Goal: Transaction & Acquisition: Subscribe to service/newsletter

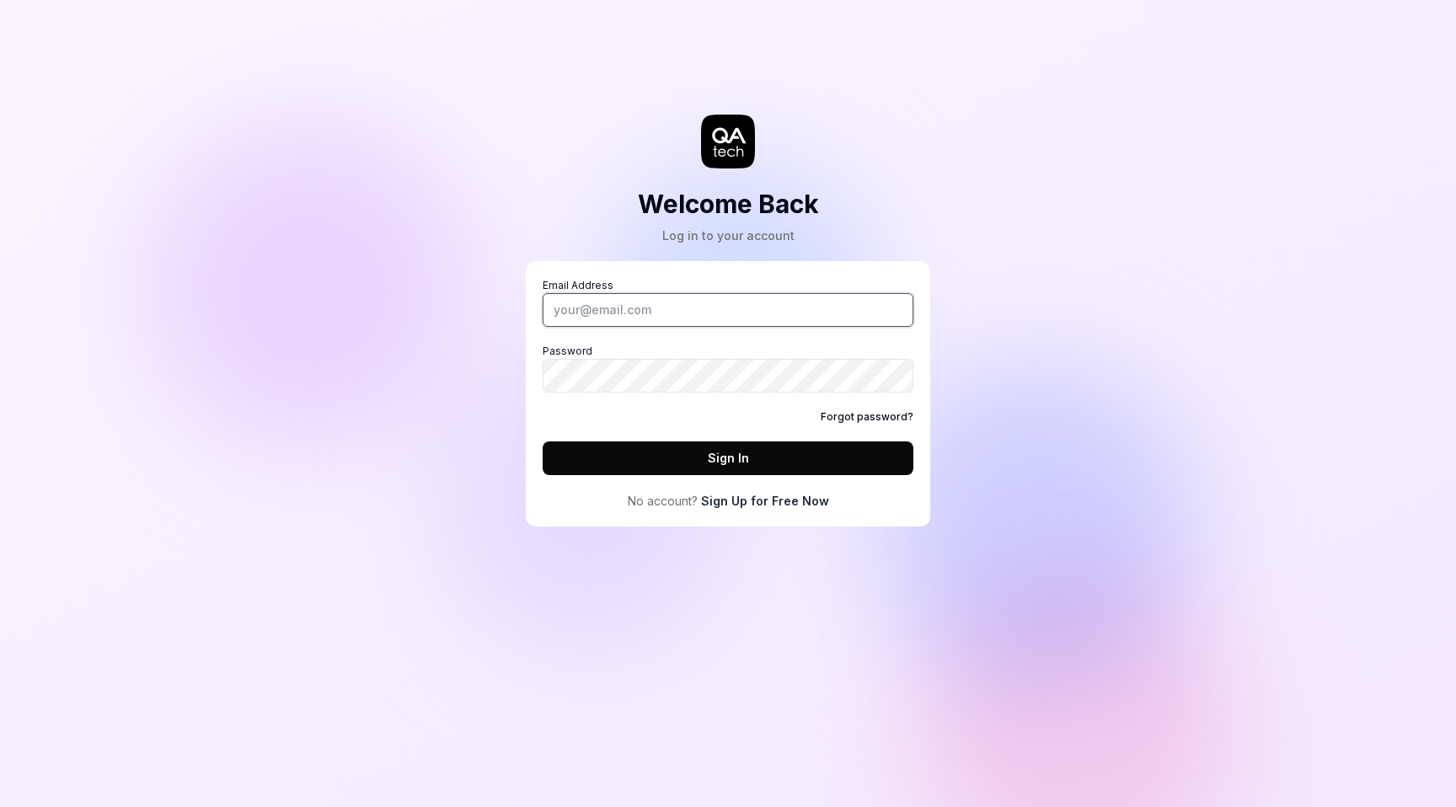
click at [637, 293] on input "Email Address" at bounding box center [727, 310] width 371 height 34
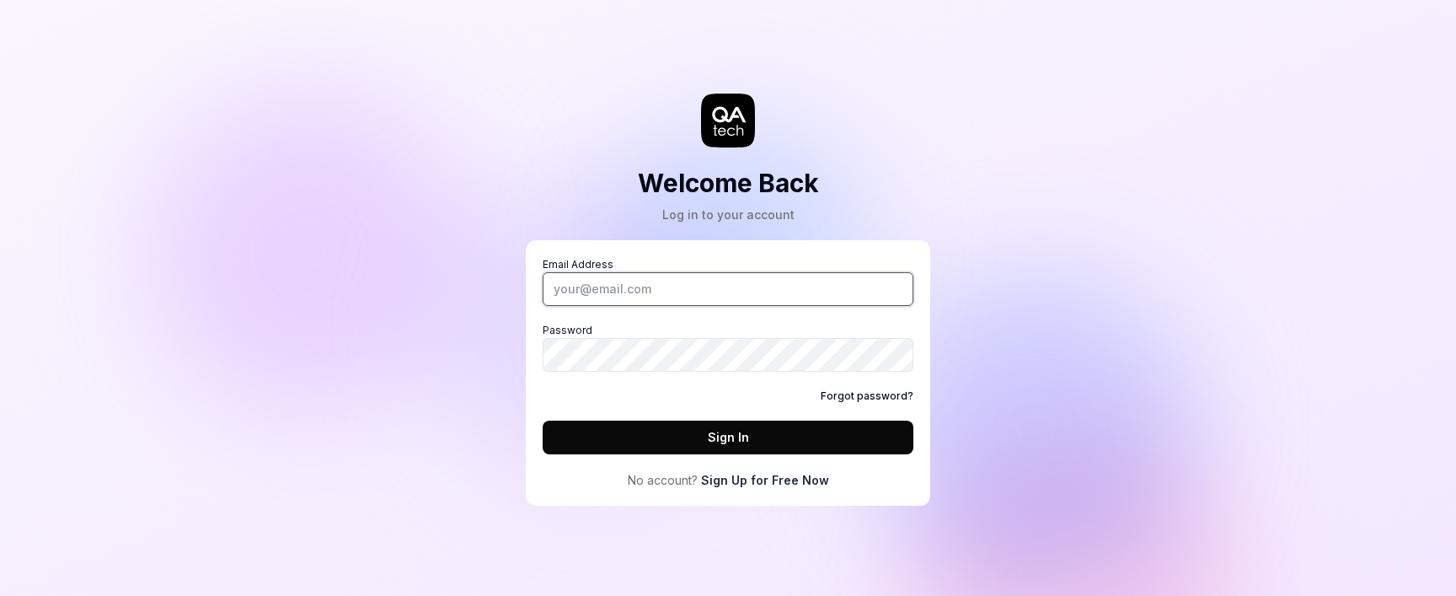
paste input "[EMAIL_ADDRESS][DOMAIN_NAME]"
type input "[EMAIL_ADDRESS][DOMAIN_NAME]"
click at [542, 420] on button "Sign In" at bounding box center [727, 437] width 371 height 34
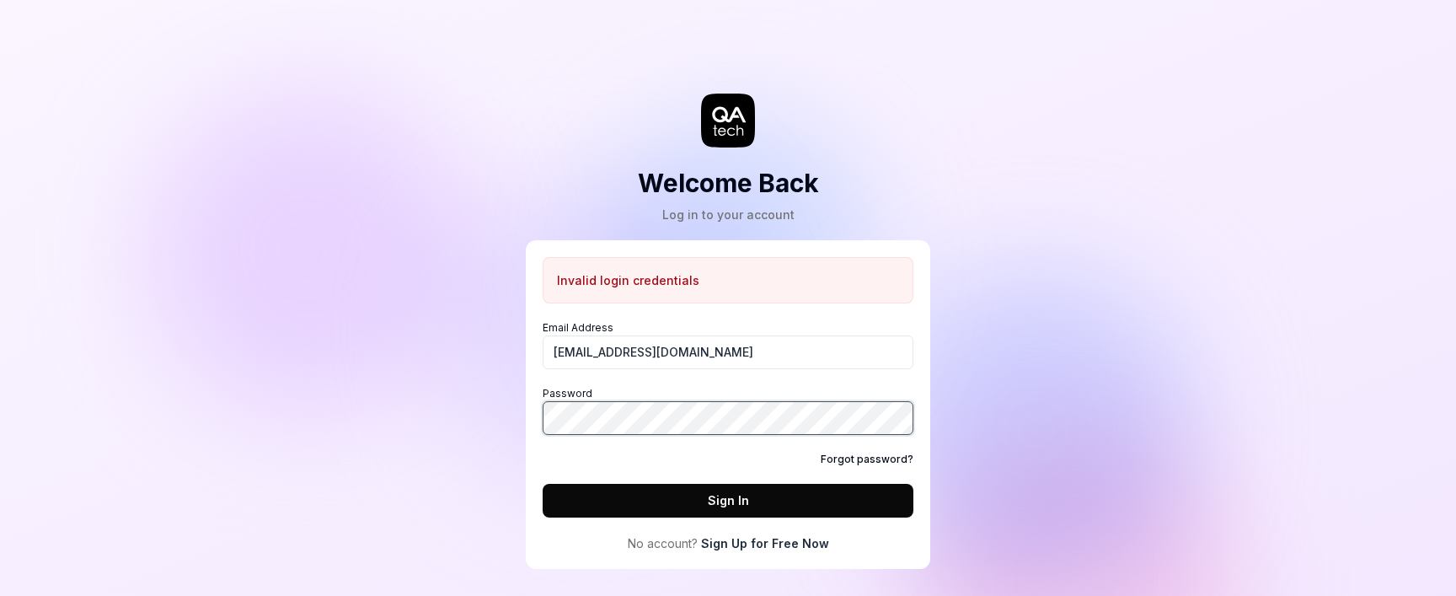
click at [542, 484] on button "Sign In" at bounding box center [727, 501] width 371 height 34
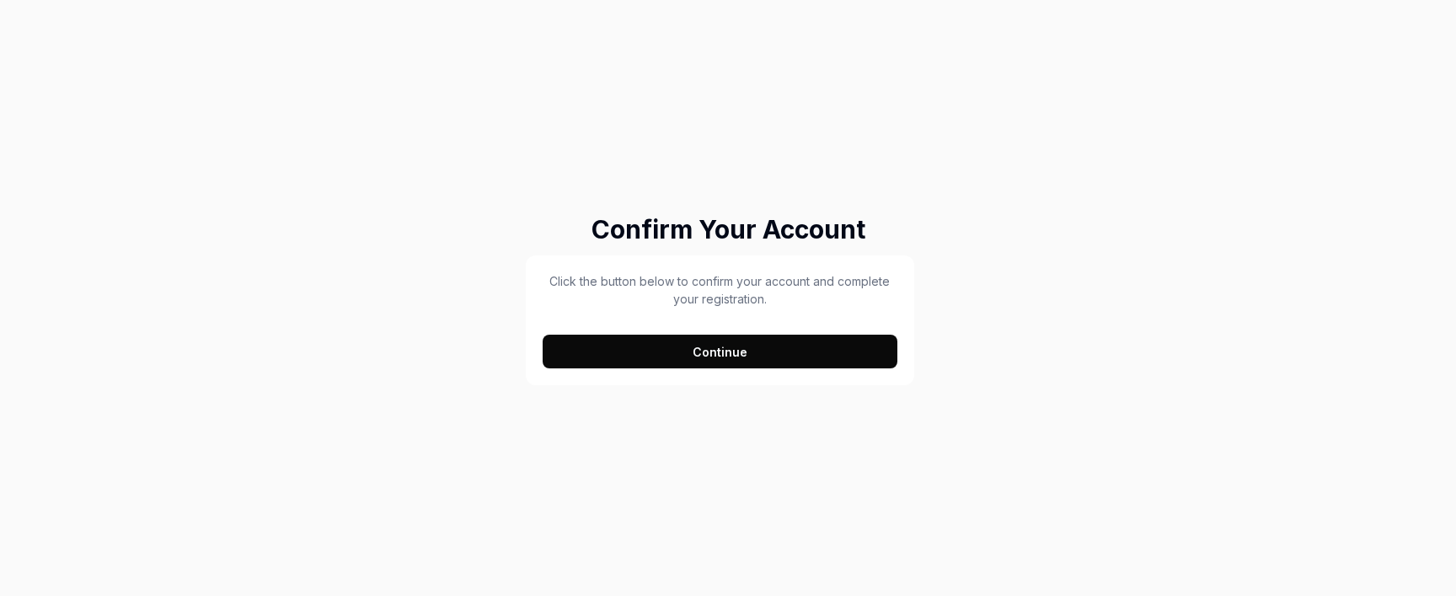
click at [684, 357] on button "Continue" at bounding box center [719, 351] width 355 height 34
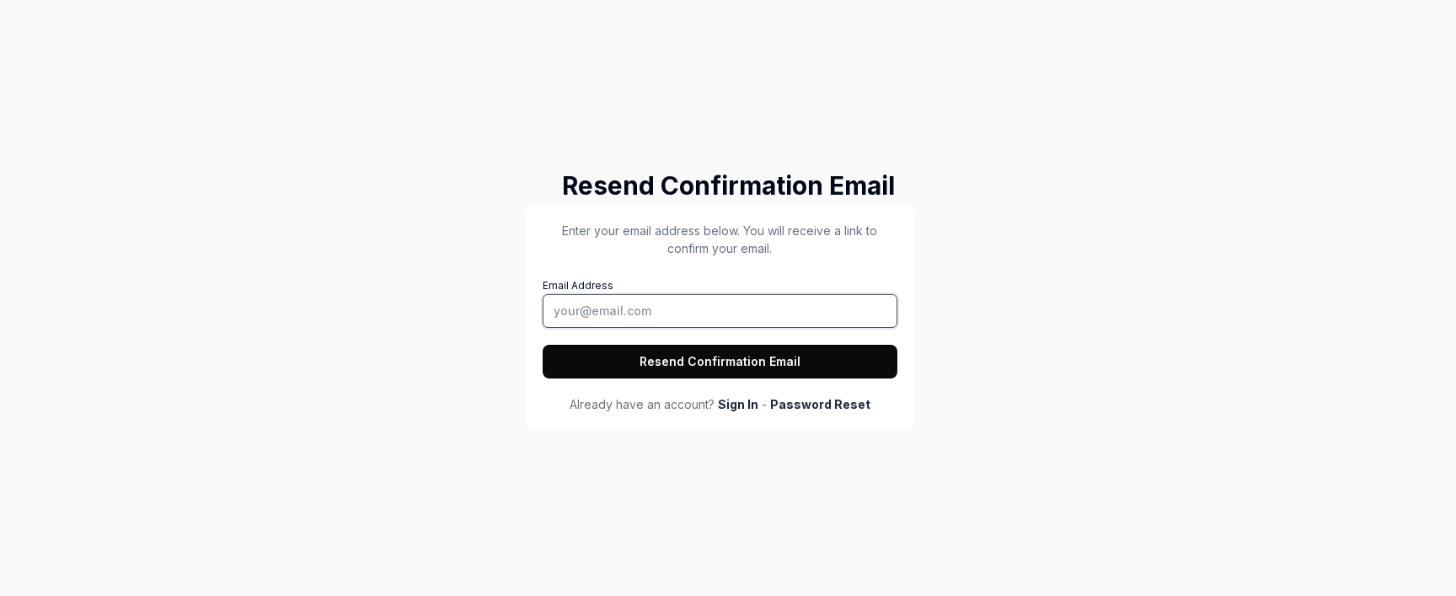
click at [699, 316] on input "Email Address" at bounding box center [719, 311] width 355 height 34
click at [754, 299] on input "Email Address" at bounding box center [719, 311] width 355 height 34
paste input "[EMAIL_ADDRESS][DOMAIN_NAME]"
type input "[EMAIL_ADDRESS][DOMAIN_NAME]"
click at [837, 362] on button "Resend Confirmation Email" at bounding box center [719, 362] width 355 height 34
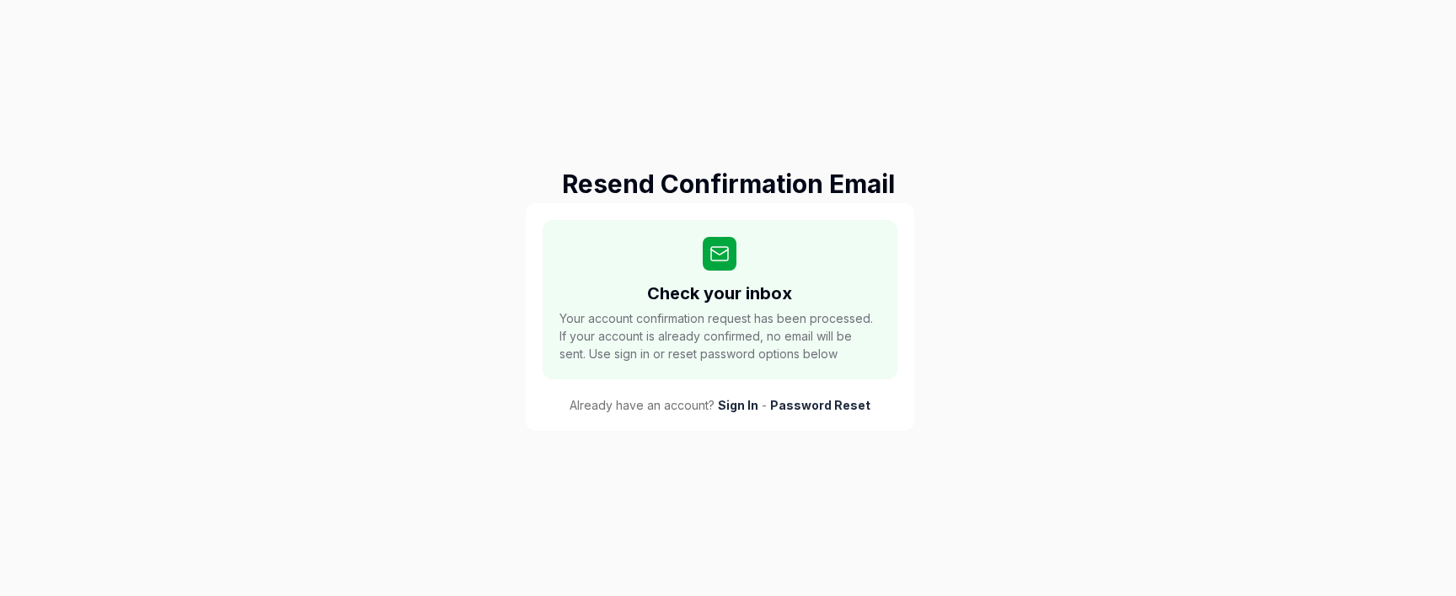
click at [742, 408] on link "Sign In" at bounding box center [738, 405] width 40 height 18
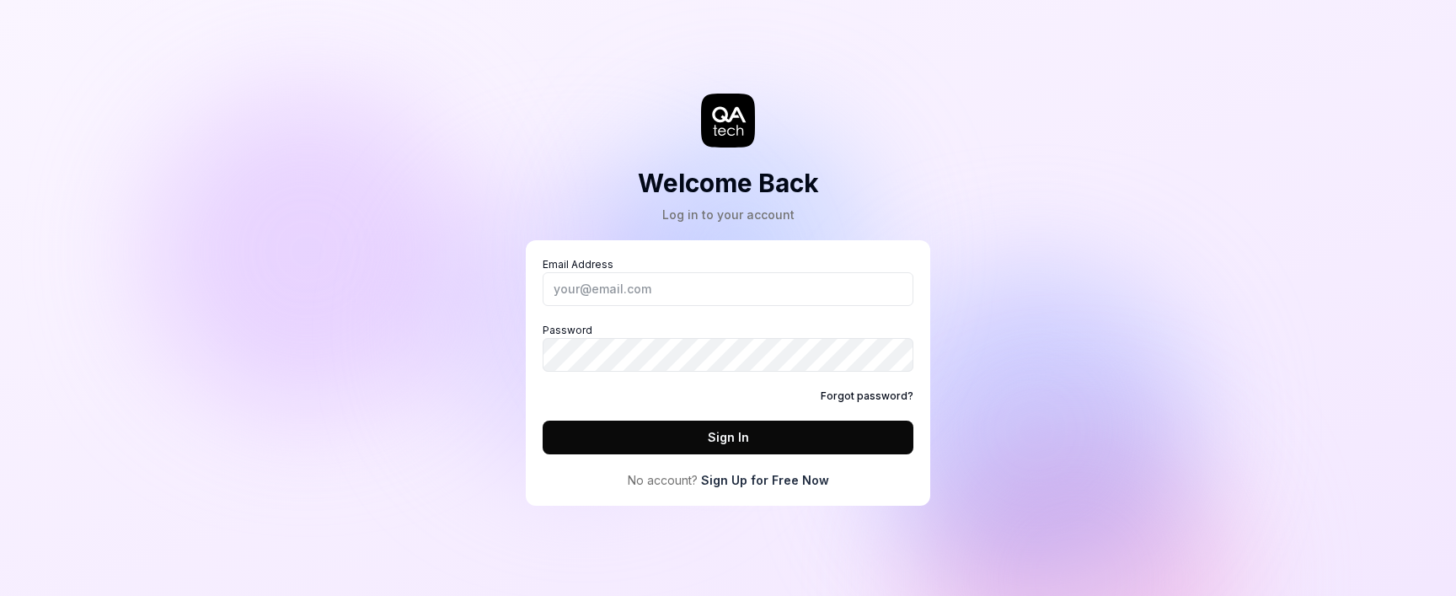
click at [737, 475] on link "Sign Up for Free Now" at bounding box center [765, 480] width 128 height 18
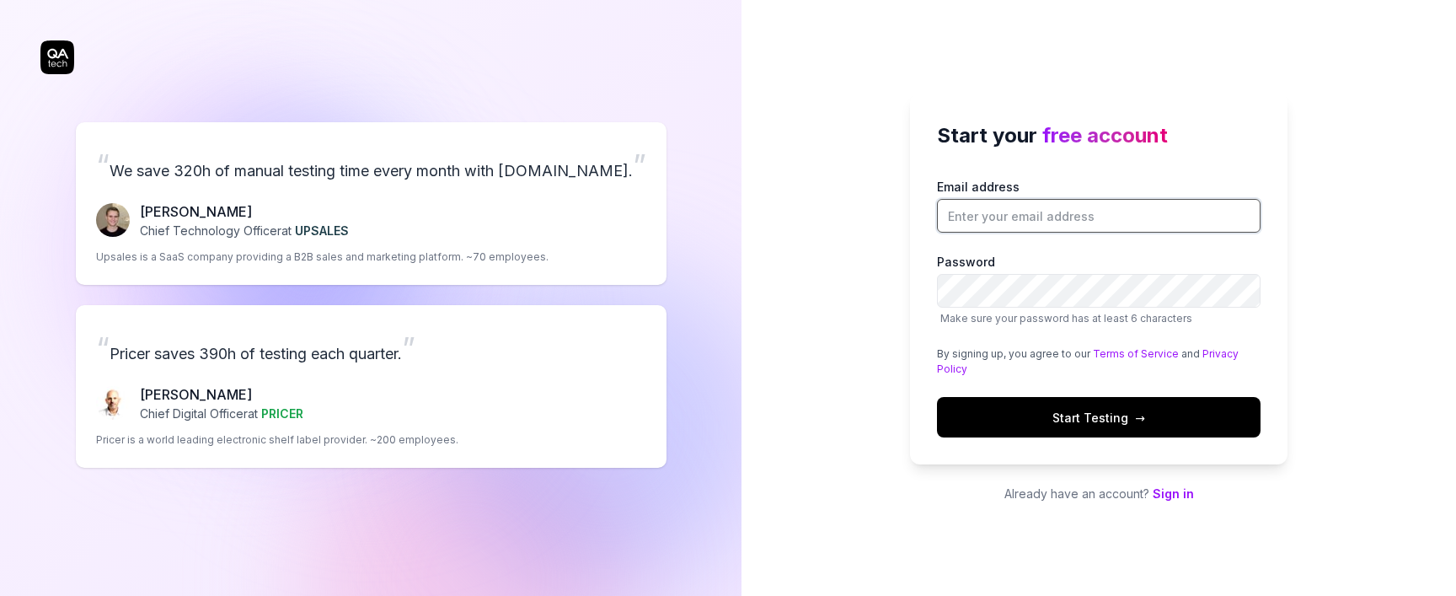
click at [991, 216] on input "Email address" at bounding box center [1098, 216] width 323 height 34
paste input "rodomi7643@obirah.com"
type input "rodomi7643@obirah.com"
click at [937, 397] on button "Start Testing →" at bounding box center [1098, 417] width 323 height 40
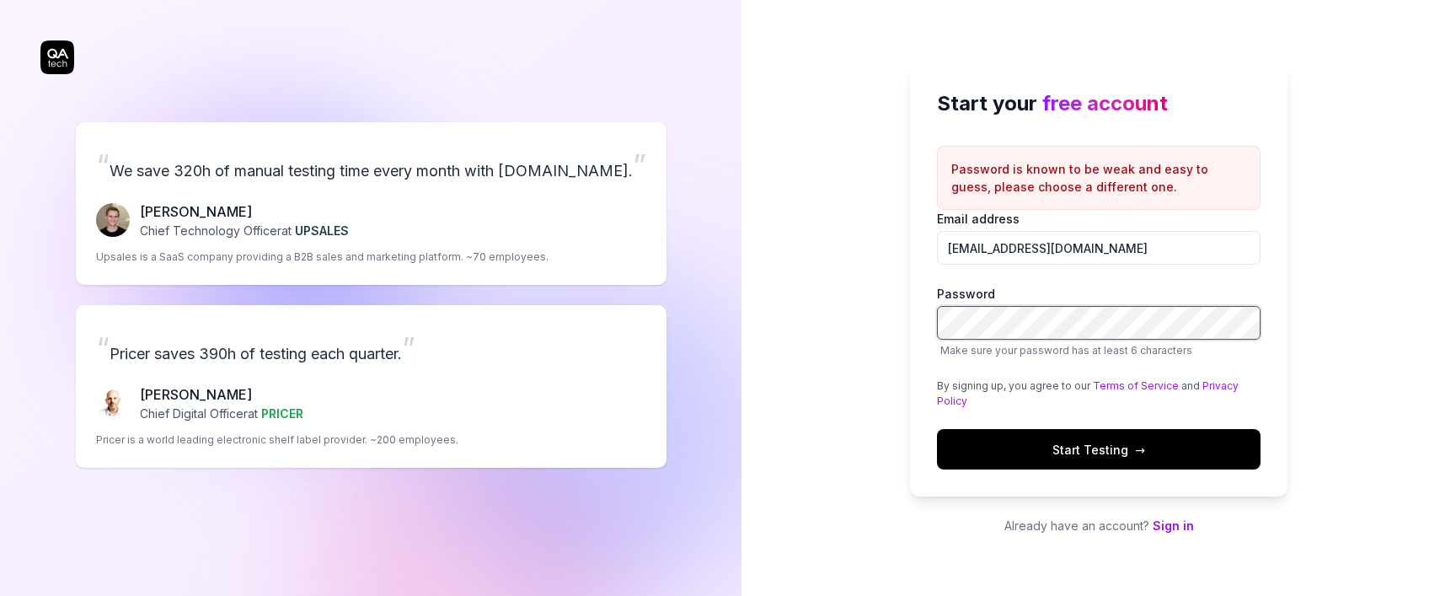
click at [937, 429] on button "Start Testing →" at bounding box center [1098, 449] width 323 height 40
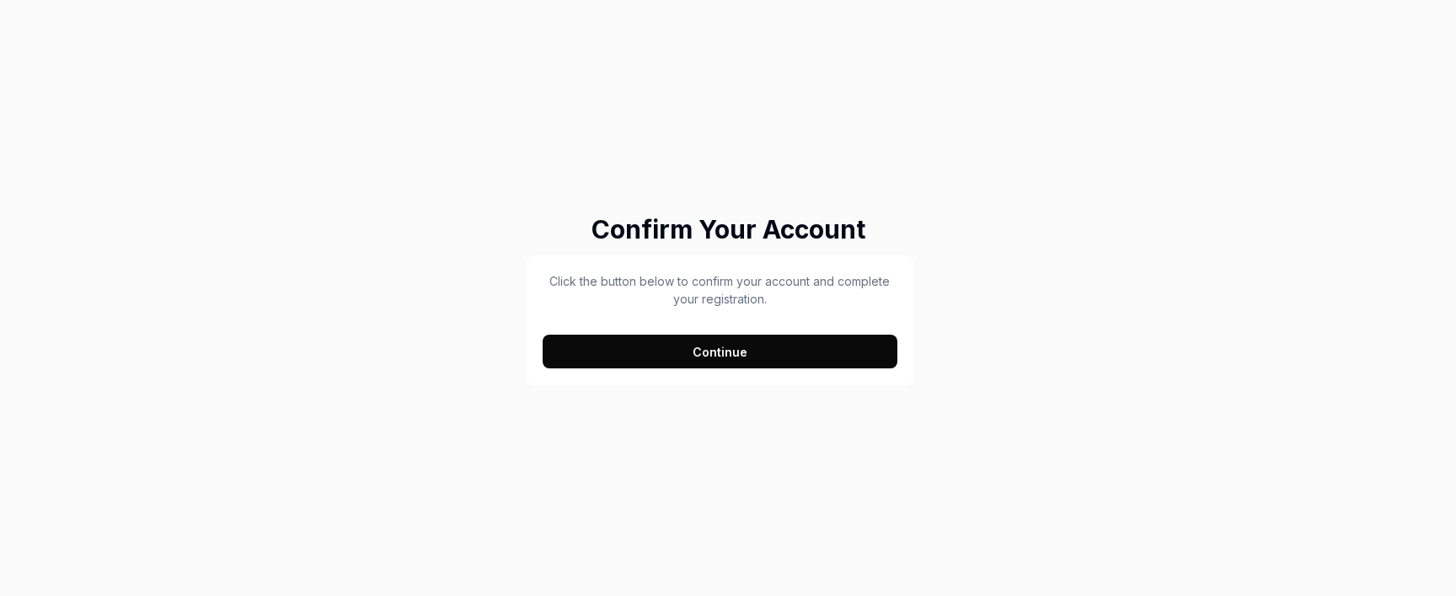
click at [739, 354] on button "Continue" at bounding box center [719, 351] width 355 height 34
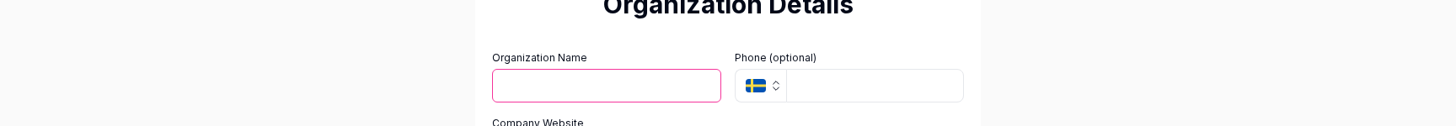
click at [637, 84] on input "Organization Name" at bounding box center [606, 86] width 229 height 34
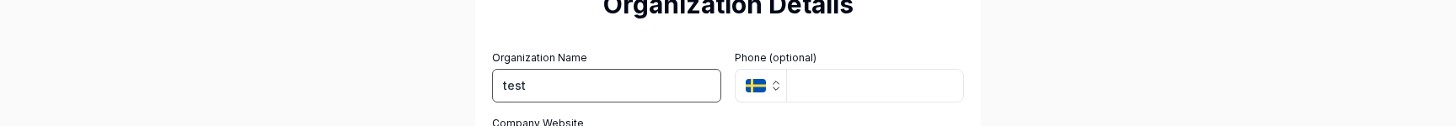
type input "test"
click at [849, 77] on input "tel" at bounding box center [875, 86] width 178 height 34
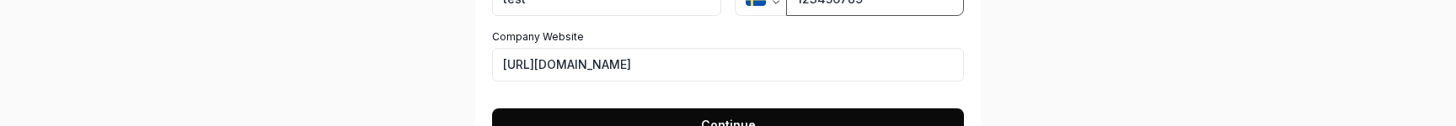
scroll to position [104, 0]
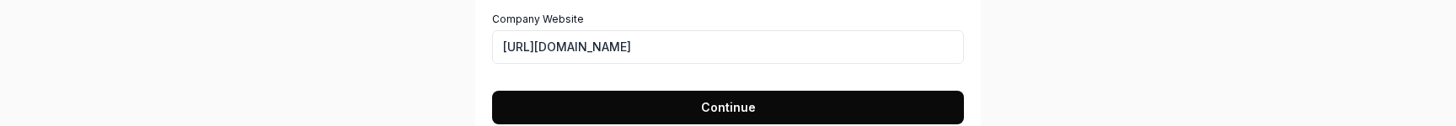
type input "123456789"
click at [697, 100] on button "Continue" at bounding box center [728, 108] width 472 height 34
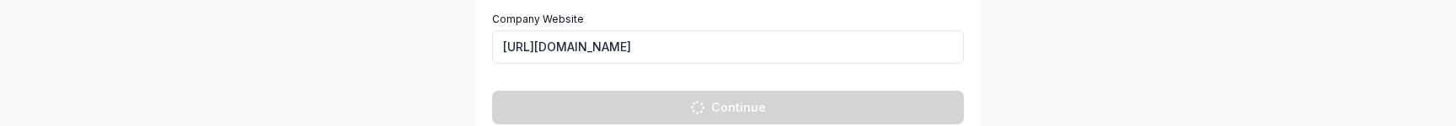
scroll to position [85, 0]
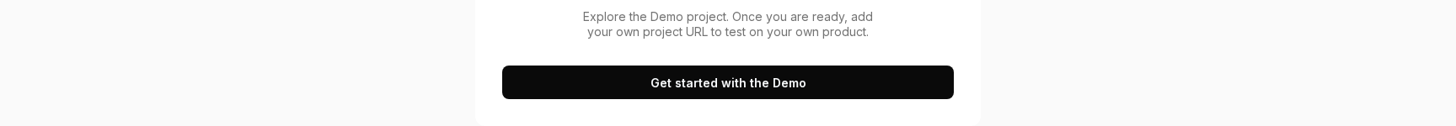
click at [703, 84] on button "Get started with the Demo" at bounding box center [728, 83] width 452 height 34
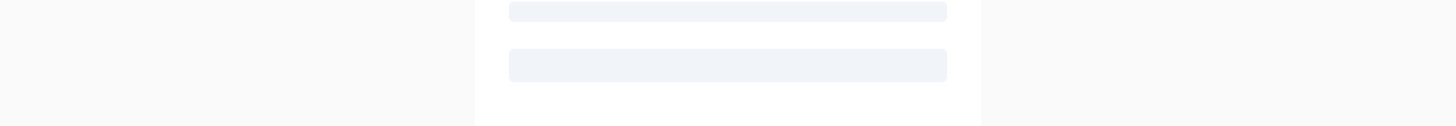
scroll to position [0, 0]
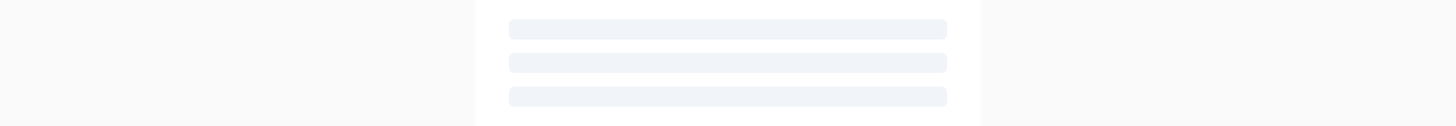
scroll to position [40, 0]
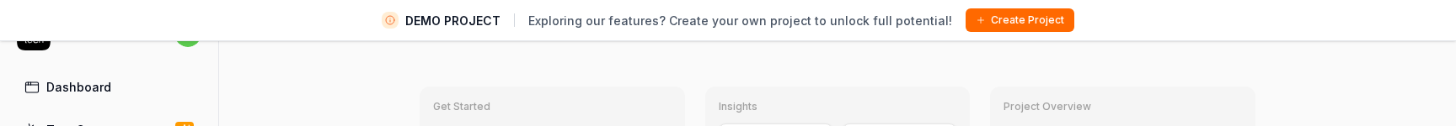
type textarea "*"
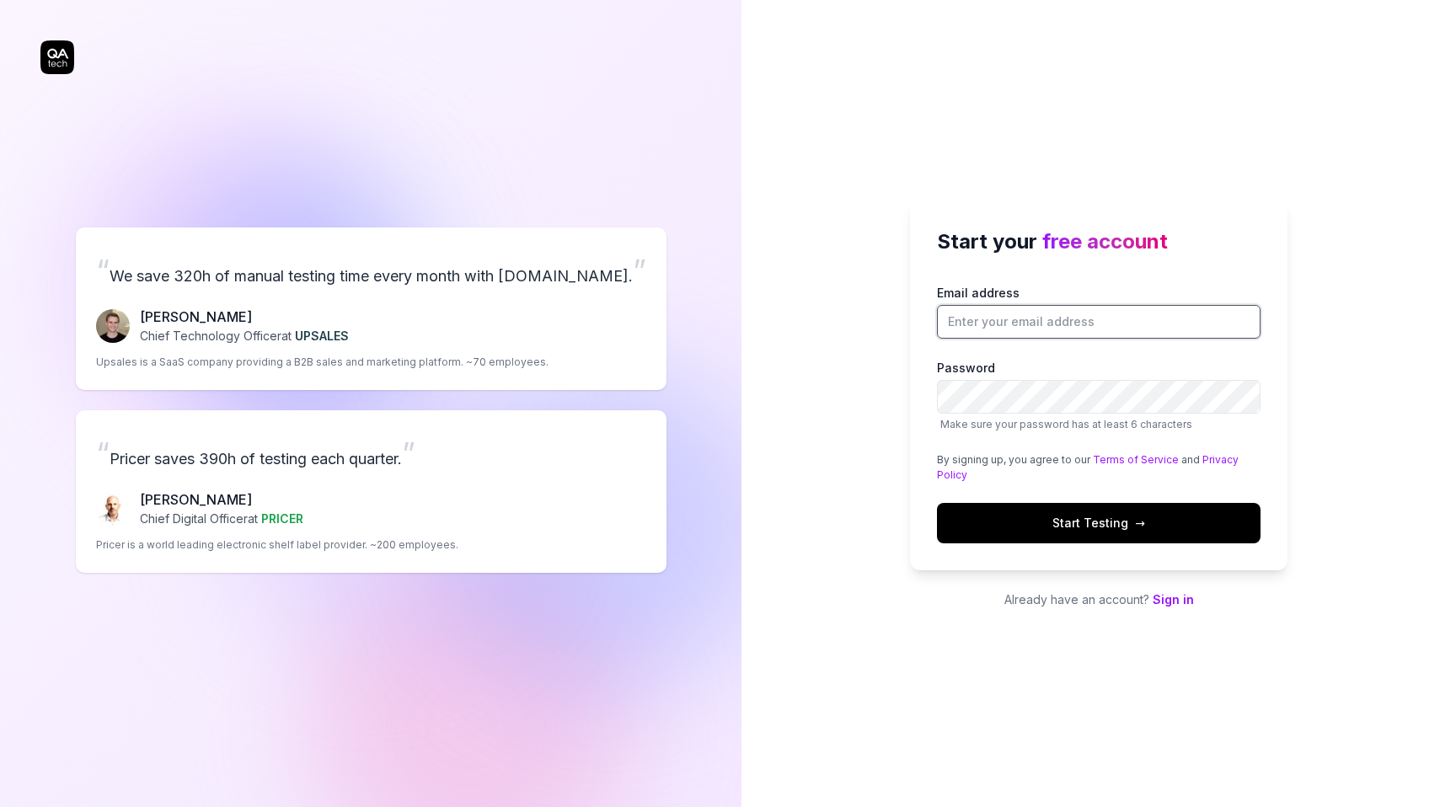
click at [1045, 331] on input "Email address" at bounding box center [1098, 322] width 323 height 34
paste input "koros48870@ekuali.com"
type input "koros48870@ekuali.com"
click at [954, 526] on button "Start Testing →" at bounding box center [1098, 523] width 323 height 40
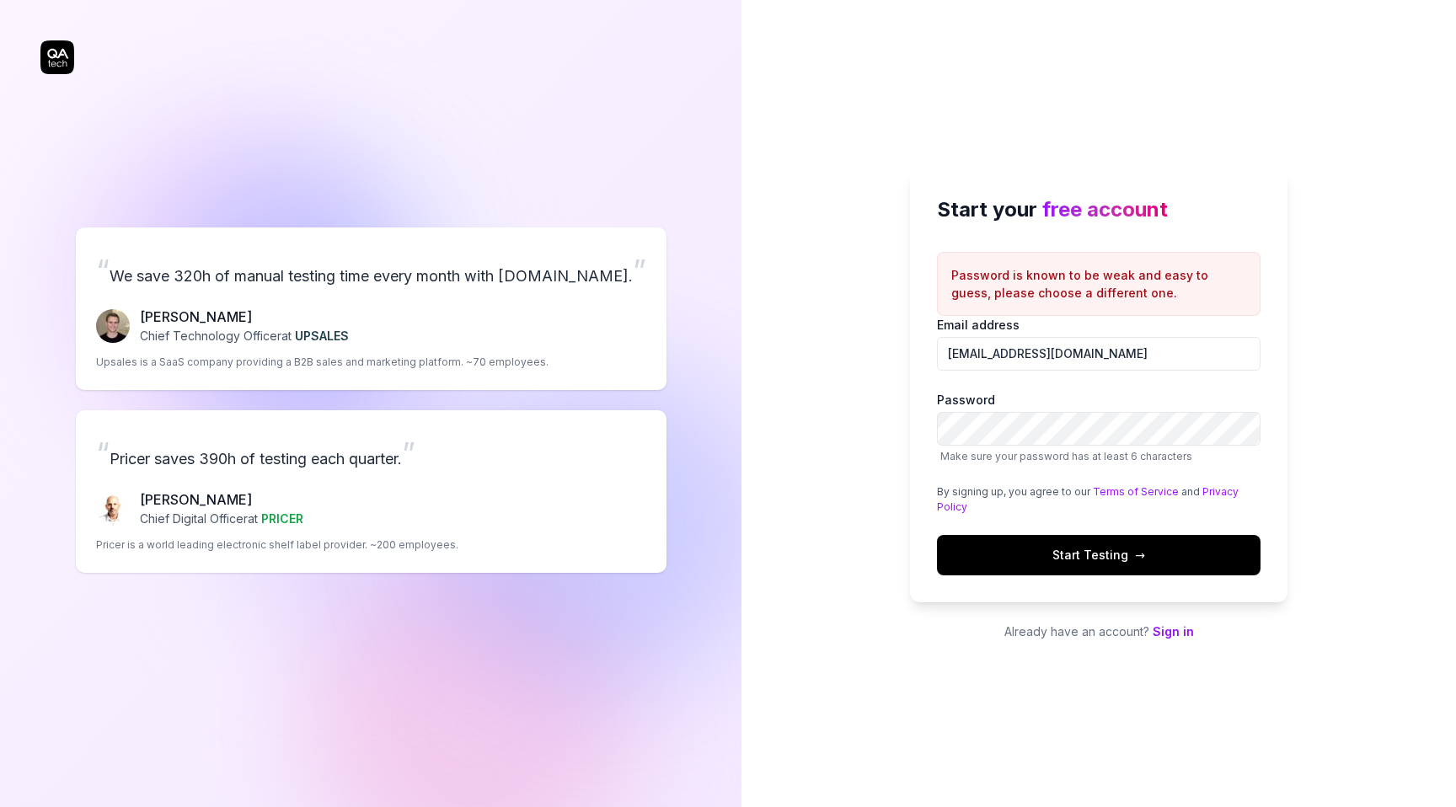
click at [970, 548] on button "Start Testing →" at bounding box center [1098, 555] width 323 height 40
click at [966, 548] on button "Start Testing →" at bounding box center [1098, 555] width 323 height 40
